Goal: Use online tool/utility: Utilize a website feature to perform a specific function

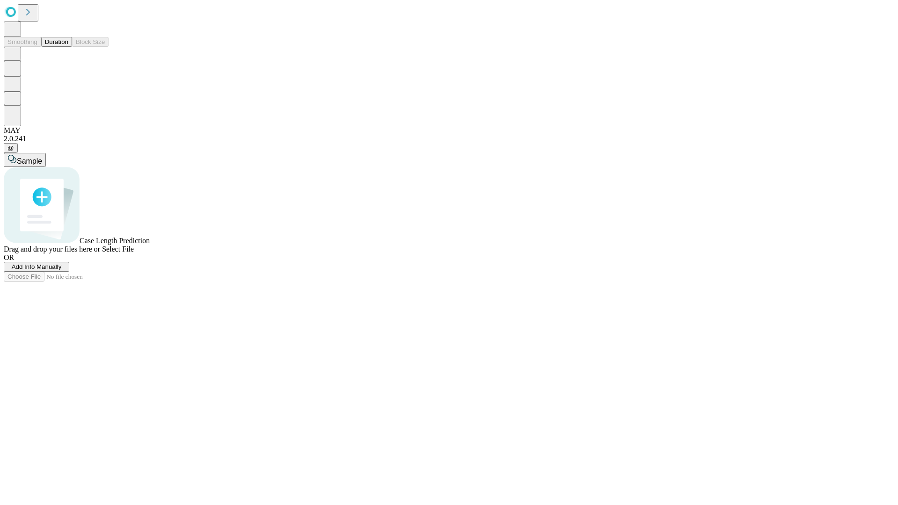
click at [68, 47] on button "Duration" at bounding box center [56, 42] width 31 height 10
click at [42, 157] on span "Sample" at bounding box center [29, 161] width 25 height 8
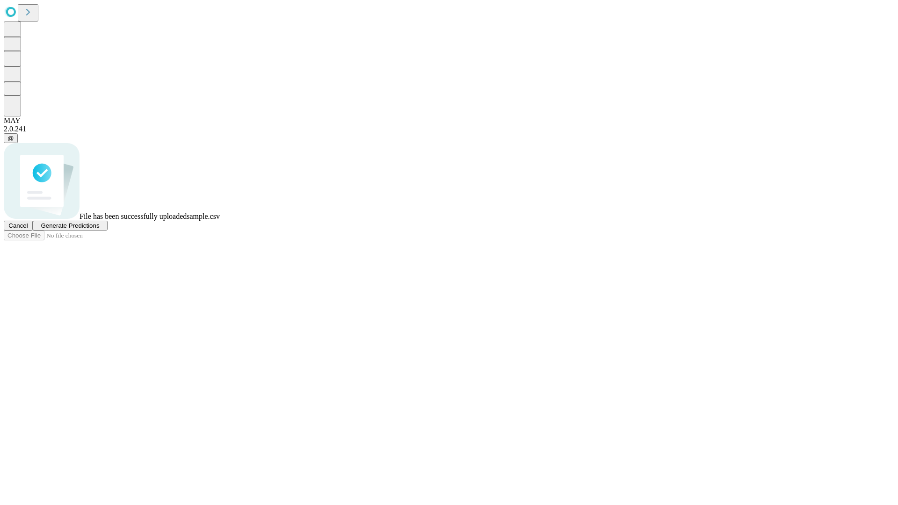
click at [99, 229] on span "Generate Predictions" at bounding box center [70, 225] width 58 height 7
